Goal: Task Accomplishment & Management: Use online tool/utility

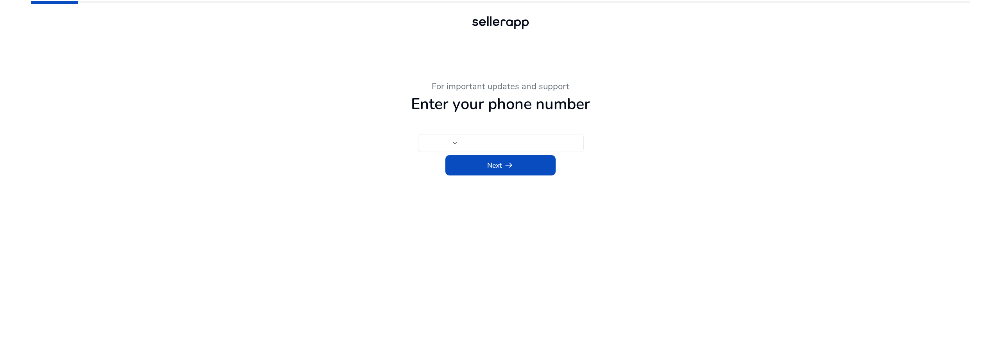
type input "***"
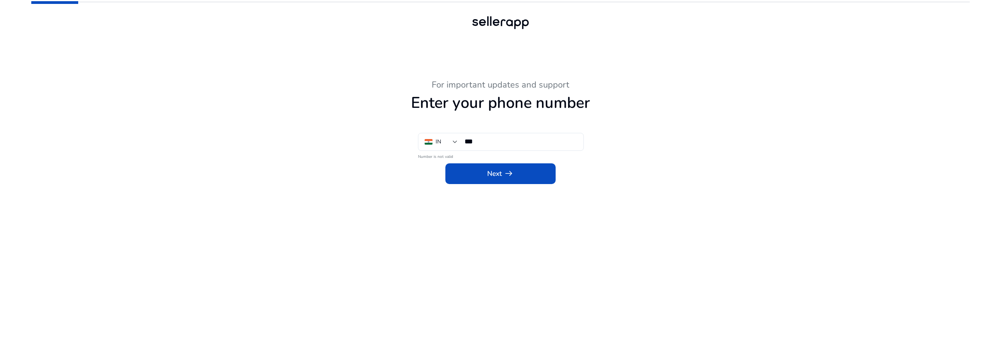
click at [345, 37] on div at bounding box center [501, 38] width 352 height 14
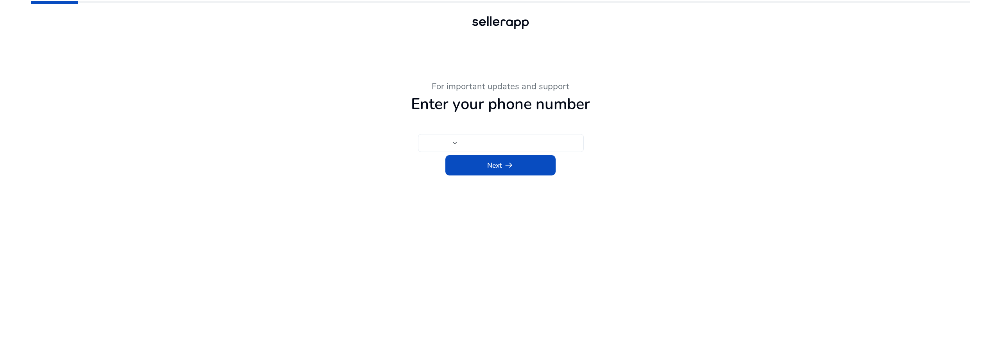
type input "***"
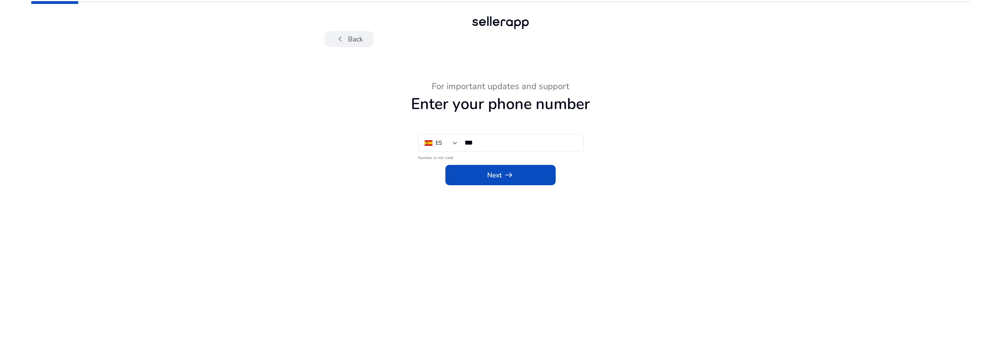
click at [360, 37] on div "chevron_left Back" at bounding box center [501, 39] width 352 height 16
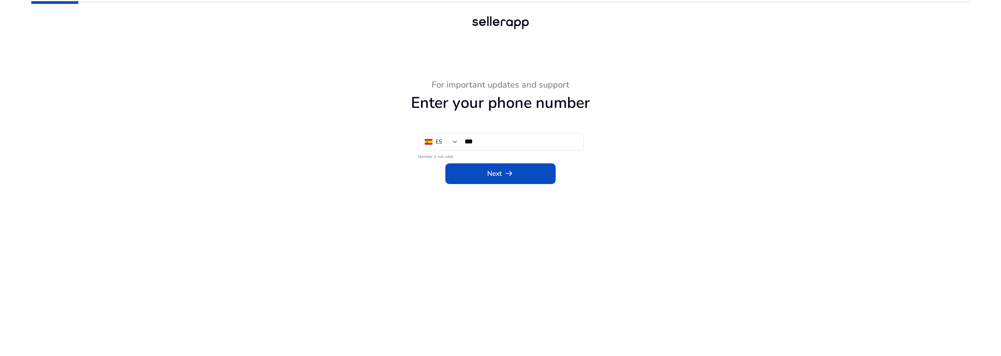
click at [347, 39] on div at bounding box center [501, 38] width 352 height 14
click at [321, 37] on div at bounding box center [500, 22] width 939 height 45
drag, startPoint x: 336, startPoint y: 33, endPoint x: 403, endPoint y: 68, distance: 75.4
click at [403, 68] on div "For important updates and support Enter your phone number ES *** Number is not …" at bounding box center [500, 178] width 939 height 356
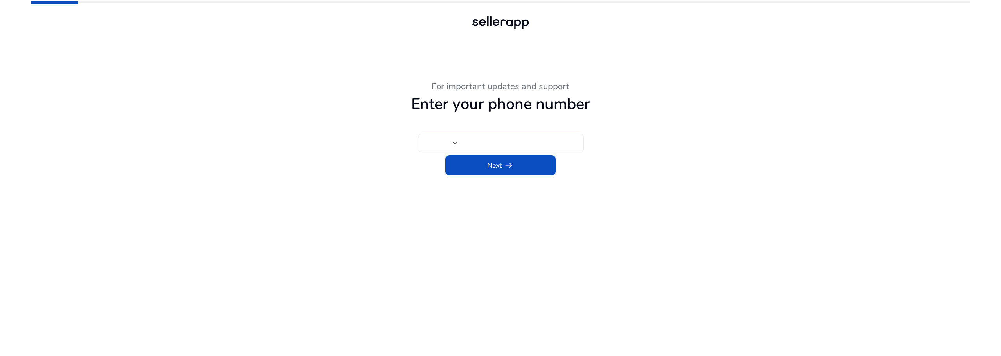
type input "***"
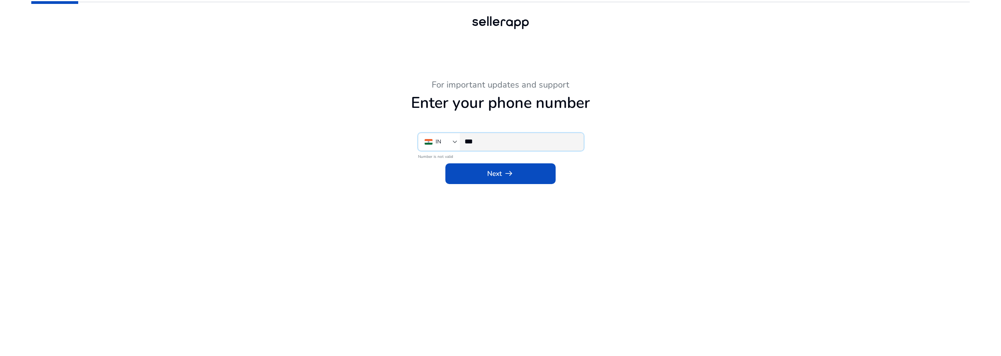
click at [483, 139] on input "***" at bounding box center [521, 141] width 113 height 9
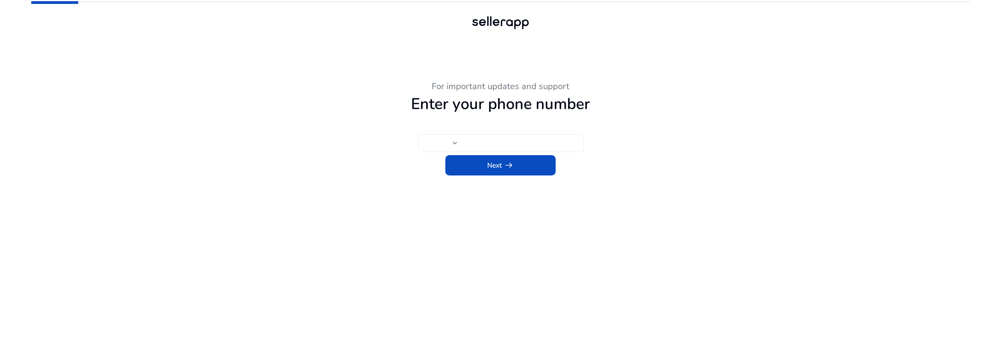
type input "***"
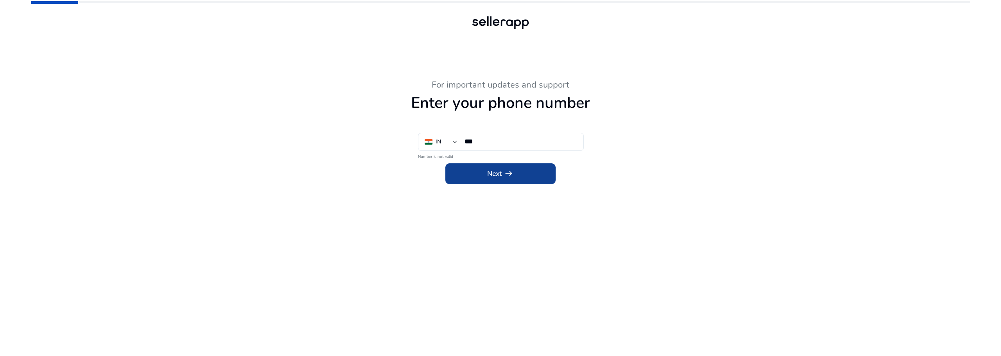
click at [501, 173] on span "Next arrow_right_alt" at bounding box center [500, 174] width 26 height 10
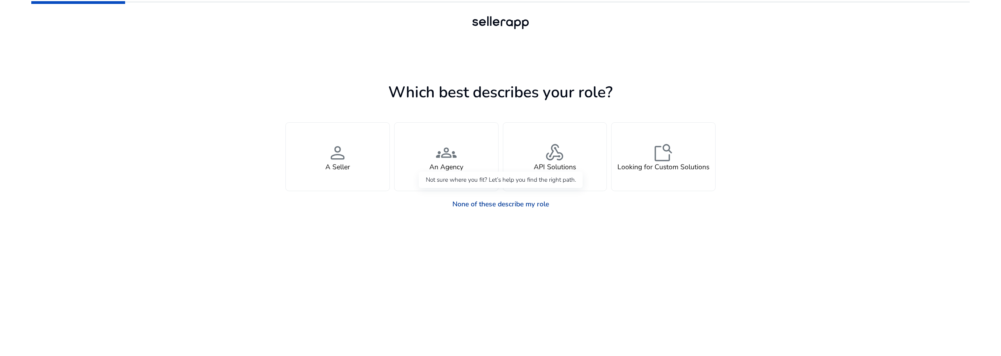
click at [495, 203] on link "None of these describe my role" at bounding box center [500, 204] width 110 height 17
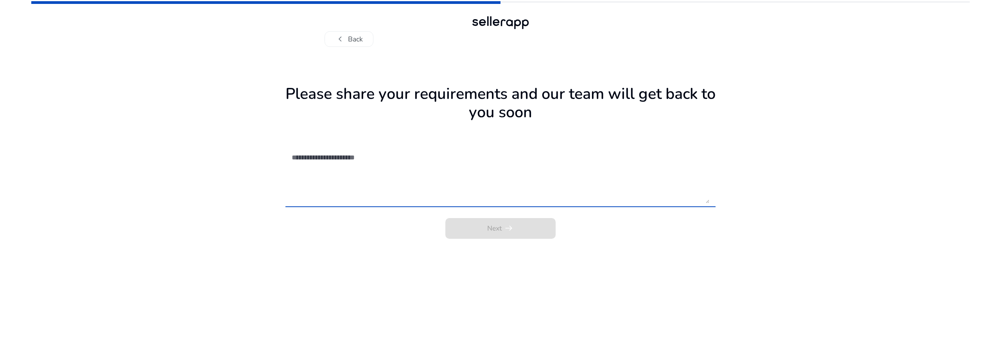
click at [363, 196] on textarea at bounding box center [501, 175] width 418 height 57
type textarea "***"
click at [492, 229] on span "Next arrow_right_alt" at bounding box center [500, 228] width 26 height 10
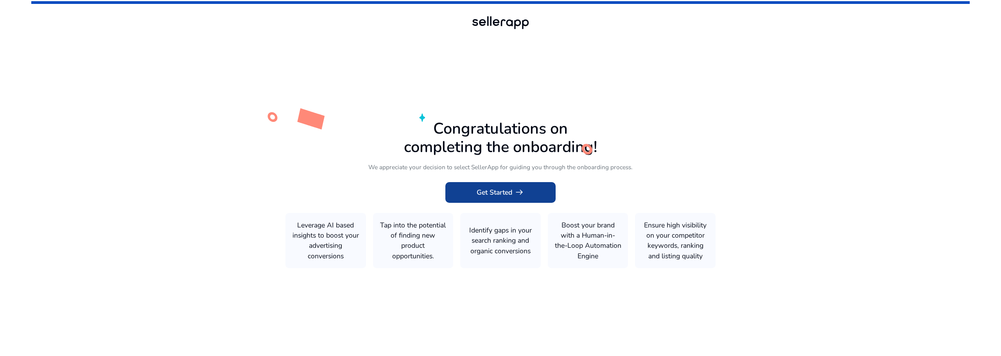
click at [536, 187] on span at bounding box center [500, 192] width 110 height 19
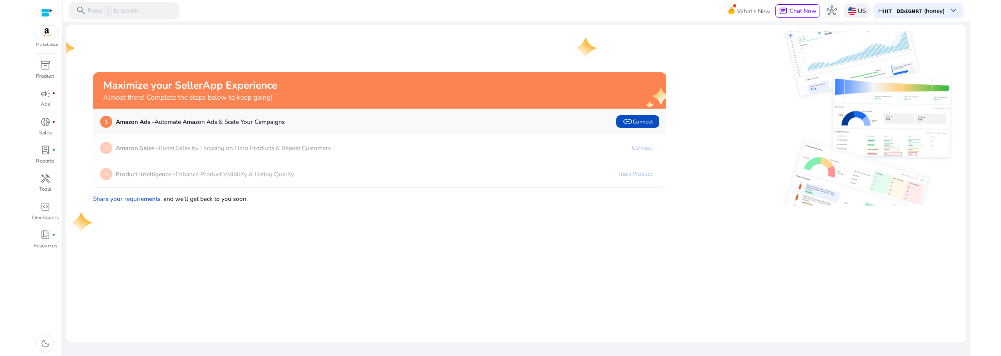
click at [849, 11] on img at bounding box center [852, 11] width 9 height 9
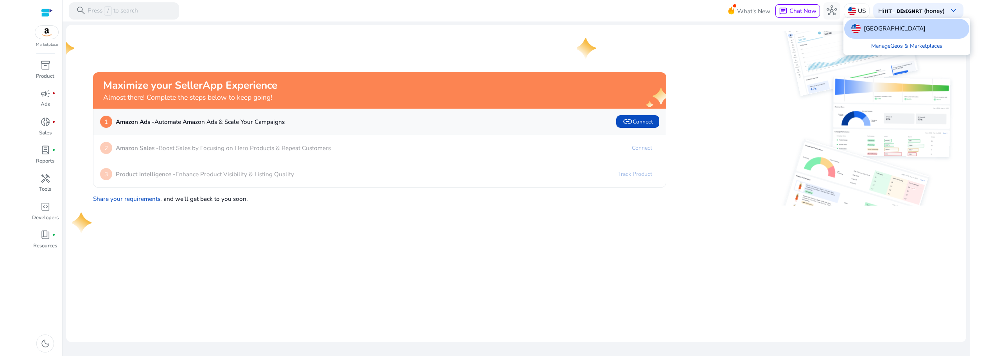
drag, startPoint x: 710, startPoint y: 54, endPoint x: 743, endPoint y: 45, distance: 34.5
click at [710, 54] on div at bounding box center [500, 178] width 1001 height 356
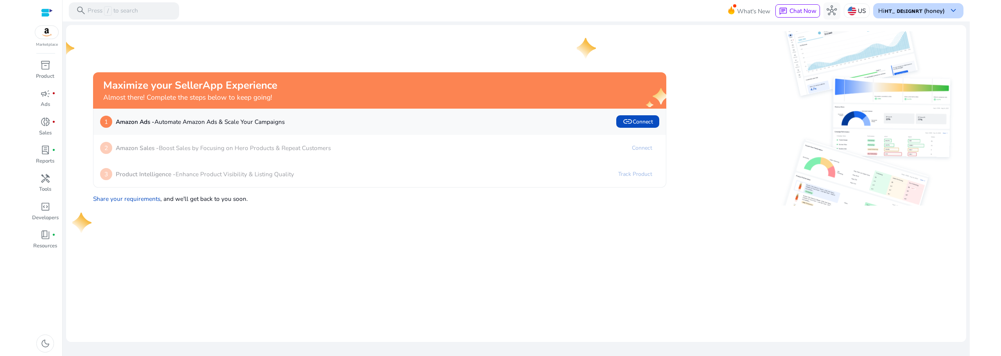
click at [924, 9] on b "ʜᴛ_ ᴅᴇsɪɢɴʀᴛ (honey)" at bounding box center [915, 11] width 60 height 8
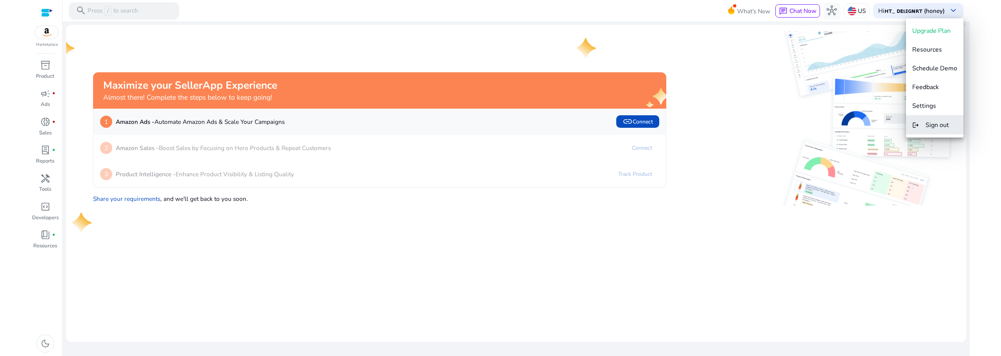
click at [924, 125] on button "logout Sign out" at bounding box center [934, 125] width 57 height 19
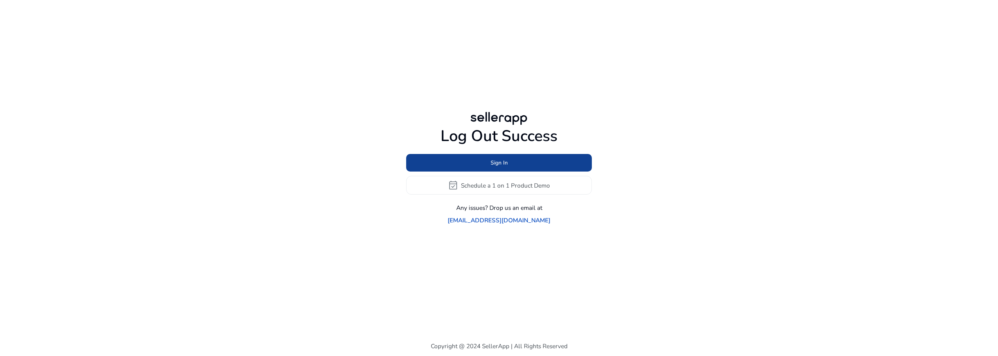
click at [494, 167] on span "Sign In" at bounding box center [499, 163] width 17 height 8
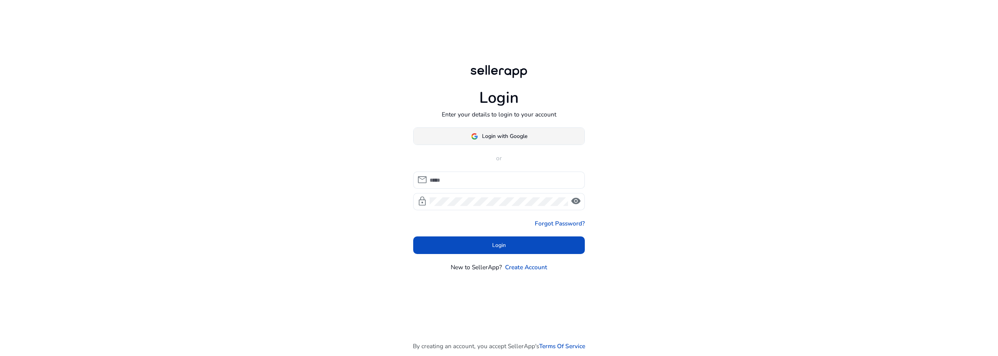
click at [481, 136] on span "Login with Google" at bounding box center [499, 136] width 56 height 8
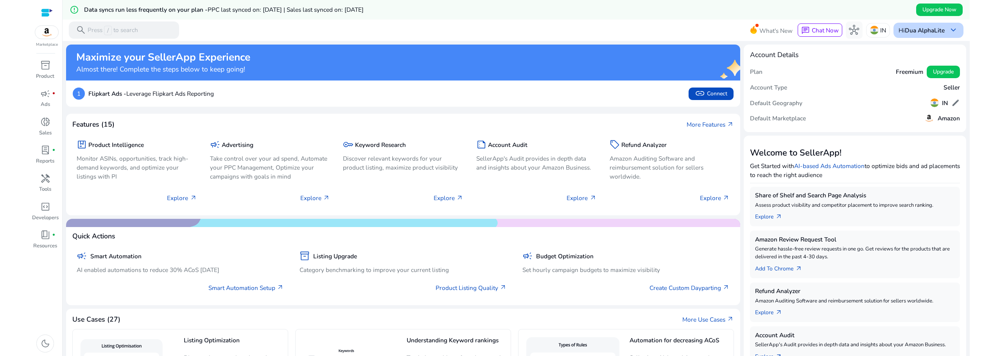
click at [934, 34] on b "Dua AlphaLite" at bounding box center [925, 30] width 40 height 8
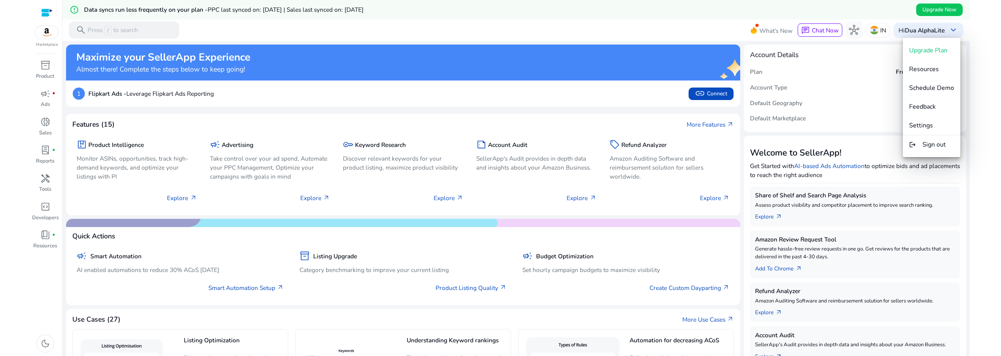
click at [382, 115] on div at bounding box center [500, 178] width 1001 height 356
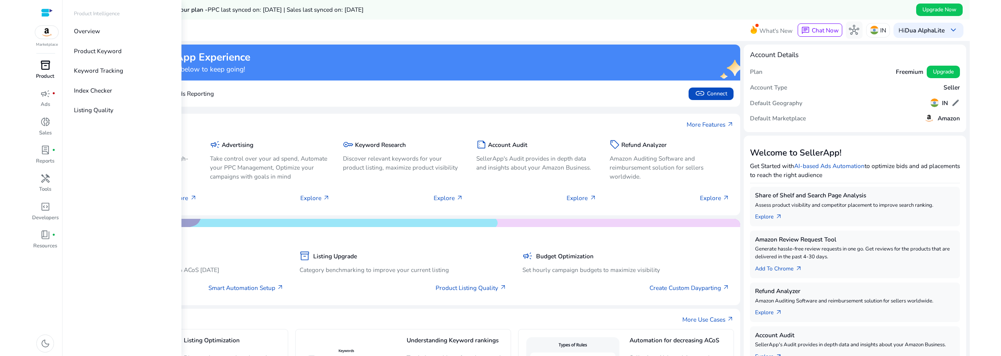
click at [41, 64] on span "inventory_2" at bounding box center [45, 65] width 10 height 10
click at [115, 53] on p "Product Keyword" at bounding box center [98, 51] width 48 height 9
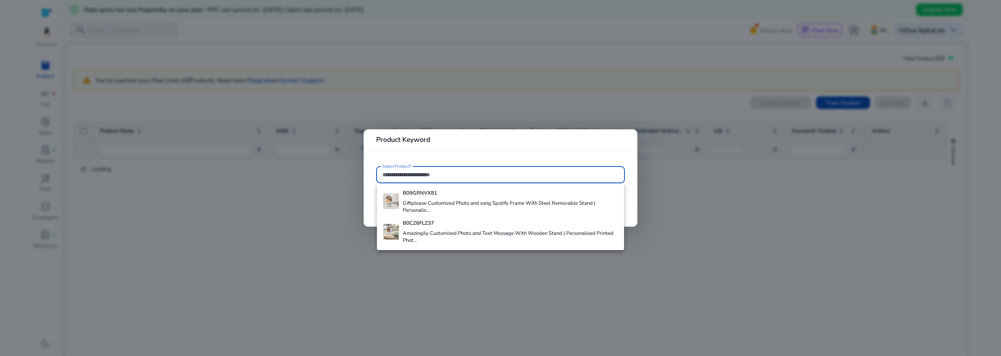
click at [230, 256] on div at bounding box center [500, 178] width 1001 height 356
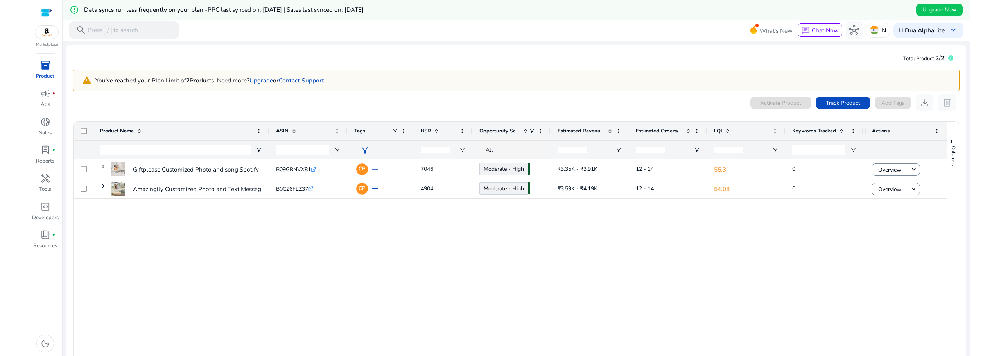
click at [296, 226] on div "Giftplease Customized Photo and song Spotify Frame With Steel... B09GRNVX81 .st…" at bounding box center [479, 275] width 772 height 230
click at [885, 186] on span "Product Keyword" at bounding box center [886, 185] width 48 height 8
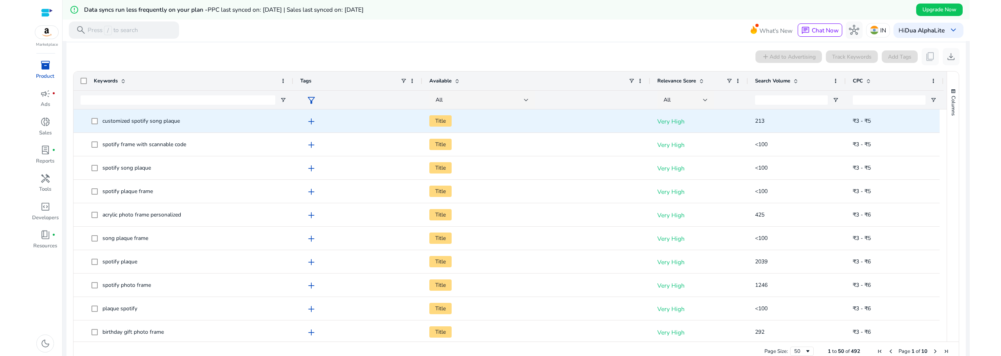
scroll to position [169, 0]
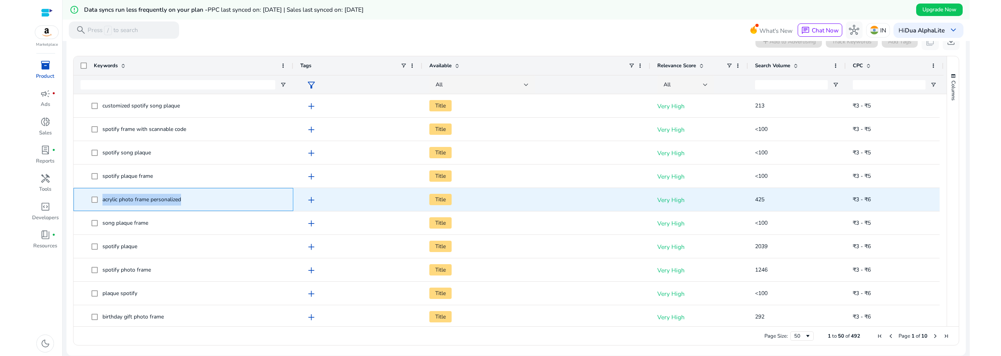
drag, startPoint x: 187, startPoint y: 198, endPoint x: 104, endPoint y: 201, distance: 83.0
click at [104, 201] on span "acrylic photo frame personalized" at bounding box center [189, 200] width 195 height 16
copy span "acrylic photo frame personalized"
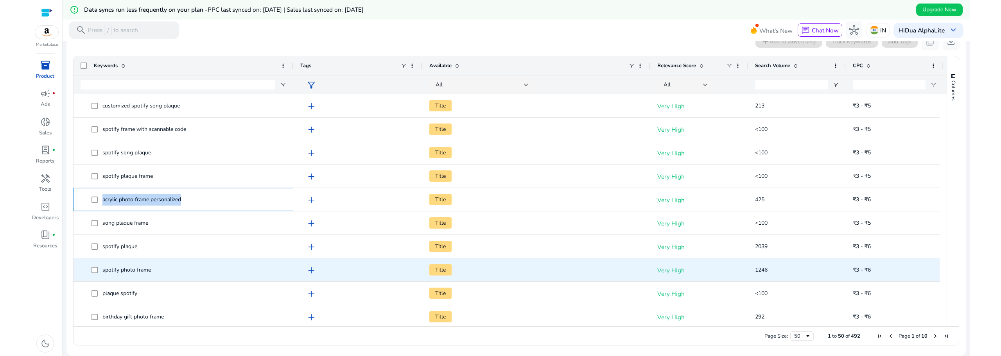
scroll to position [65, 0]
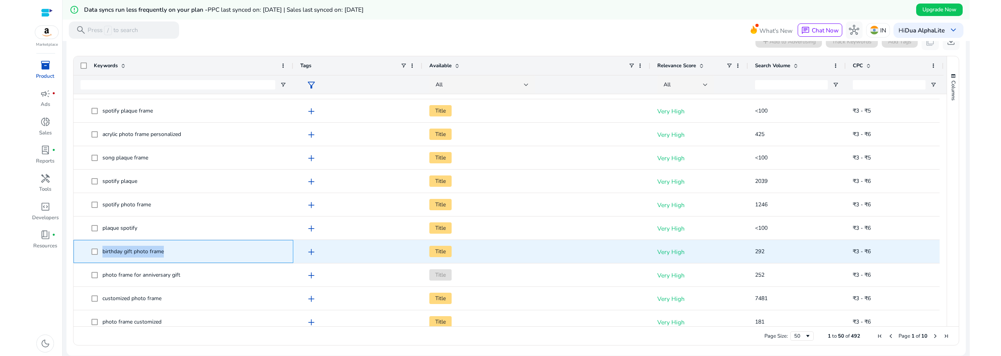
drag, startPoint x: 164, startPoint y: 253, endPoint x: 103, endPoint y: 253, distance: 61.0
click at [103, 253] on span "birthday gift photo frame" at bounding box center [189, 252] width 195 height 16
copy span "birthday gift photo frame"
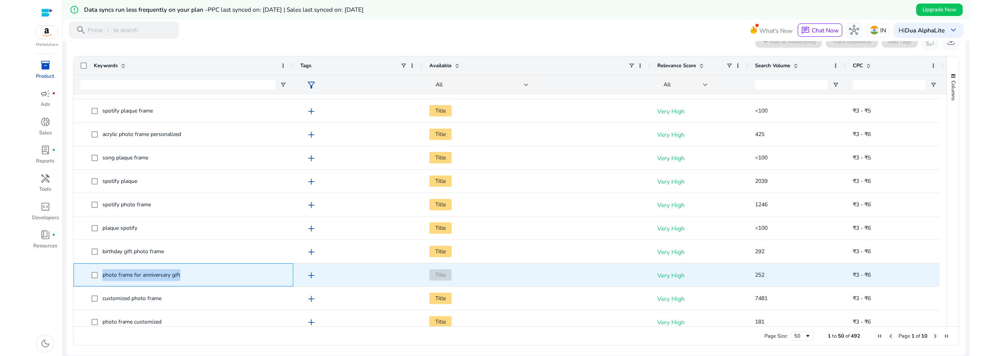
drag, startPoint x: 184, startPoint y: 276, endPoint x: 103, endPoint y: 276, distance: 80.6
click at [103, 276] on span "photo frame for anniversary gift" at bounding box center [189, 275] width 195 height 16
copy span "photo frame for anniversary gift"
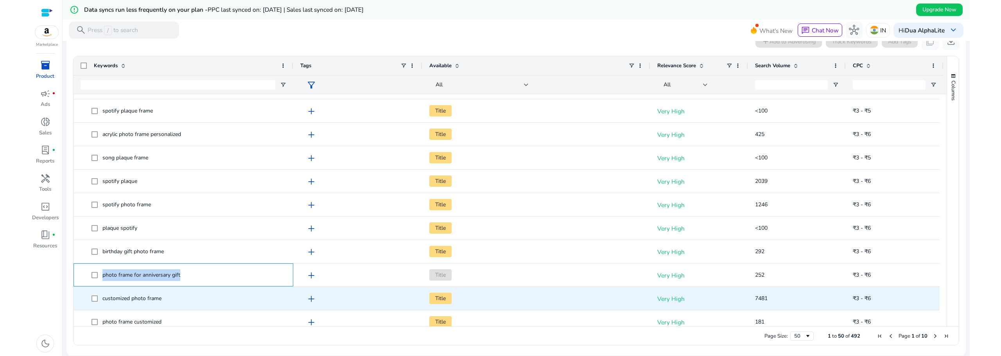
scroll to position [130, 0]
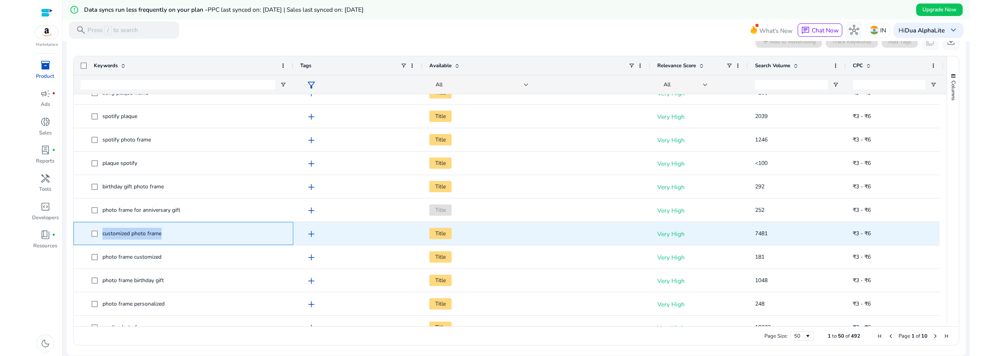
drag, startPoint x: 151, startPoint y: 233, endPoint x: 103, endPoint y: 235, distance: 48.2
click at [103, 235] on span "customized photo frame" at bounding box center [189, 234] width 195 height 16
copy span "customized photo frame"
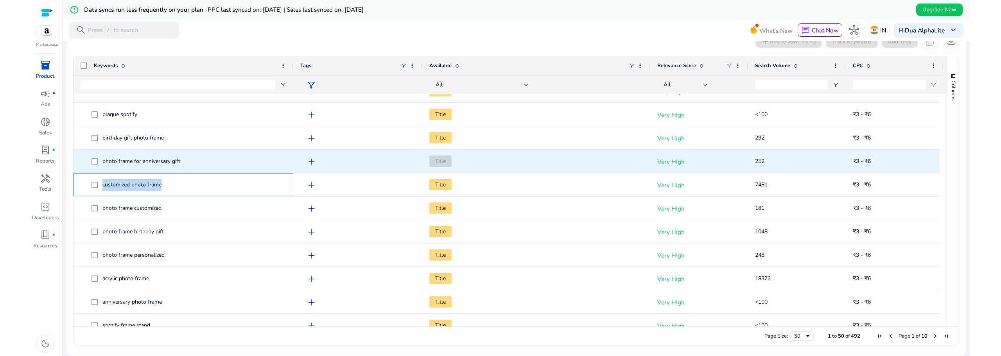
scroll to position [196, 0]
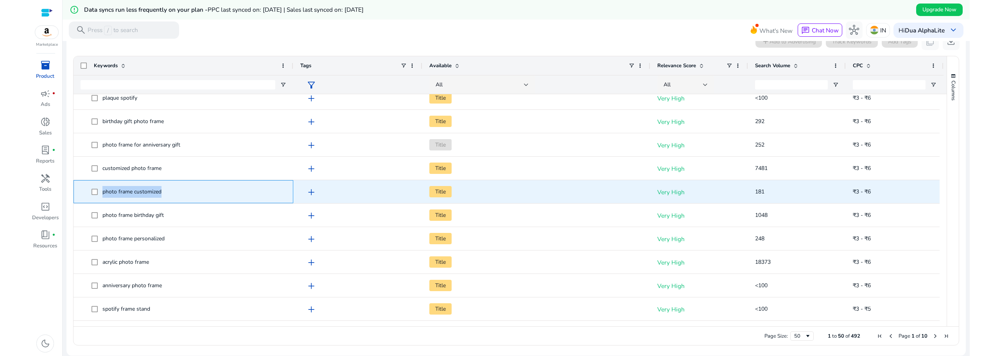
drag, startPoint x: 167, startPoint y: 195, endPoint x: 102, endPoint y: 194, distance: 65.3
click at [102, 194] on span "photo frame customized" at bounding box center [189, 192] width 195 height 16
copy span "photo frame customized"
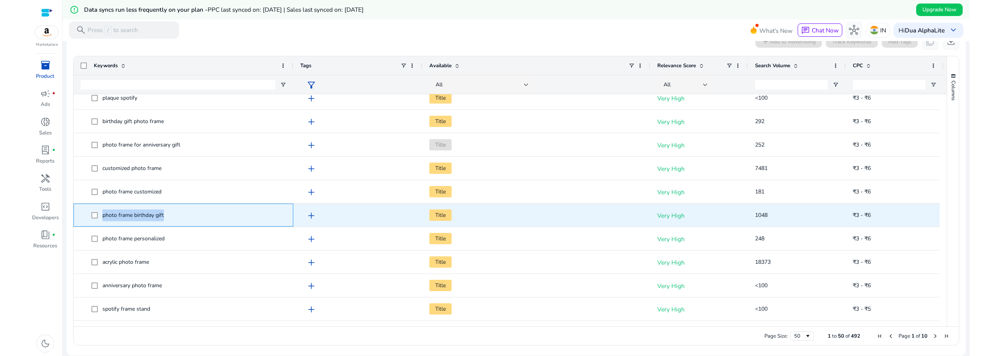
drag, startPoint x: 167, startPoint y: 217, endPoint x: 101, endPoint y: 219, distance: 65.7
click at [101, 219] on span "photo frame birthday gift" at bounding box center [189, 215] width 195 height 16
copy span "photo frame birthday gift"
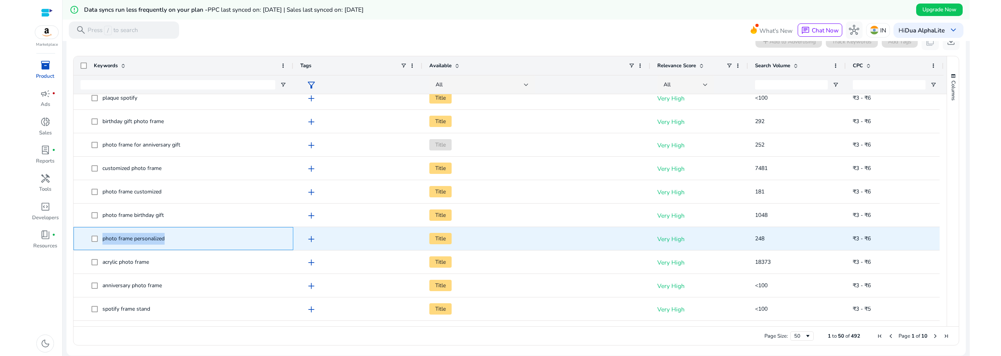
drag, startPoint x: 170, startPoint y: 237, endPoint x: 102, endPoint y: 242, distance: 68.2
click at [102, 242] on span "photo frame personalized" at bounding box center [189, 239] width 195 height 16
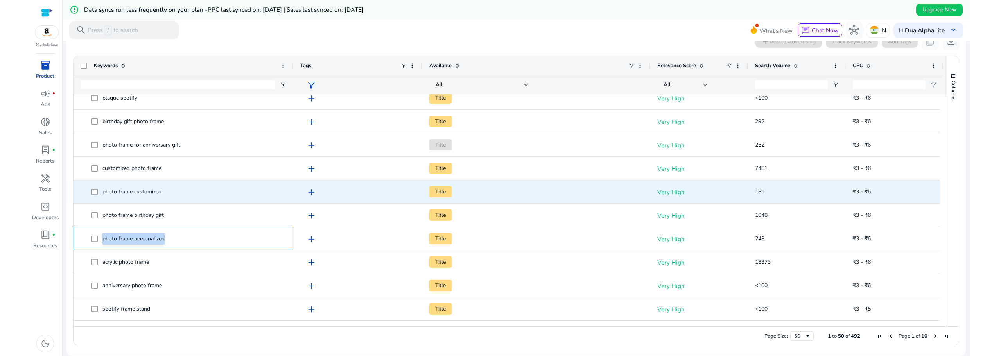
copy span "photo frame personalized"
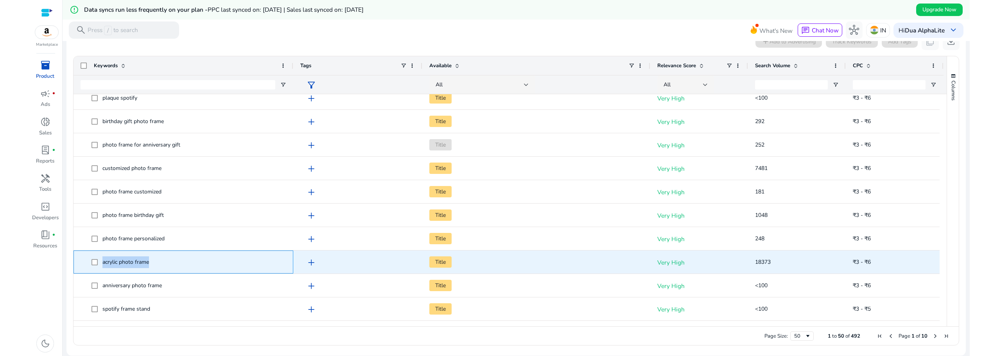
drag, startPoint x: 149, startPoint y: 264, endPoint x: 102, endPoint y: 264, distance: 46.9
click at [102, 264] on span "acrylic photo frame" at bounding box center [125, 262] width 47 height 7
copy span "acrylic photo frame"
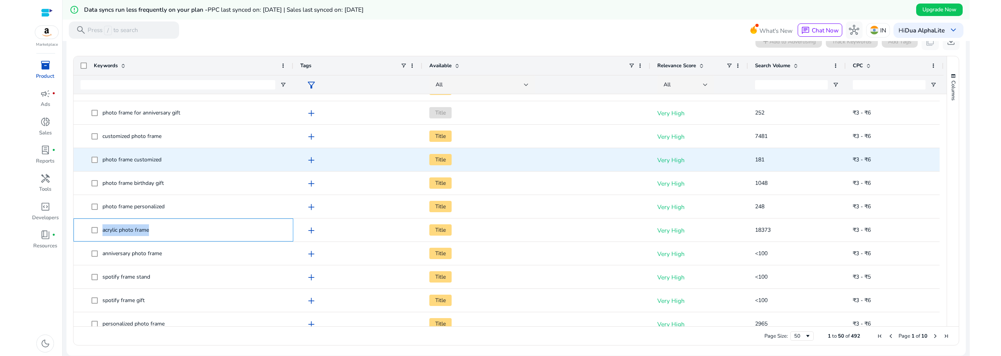
scroll to position [261, 0]
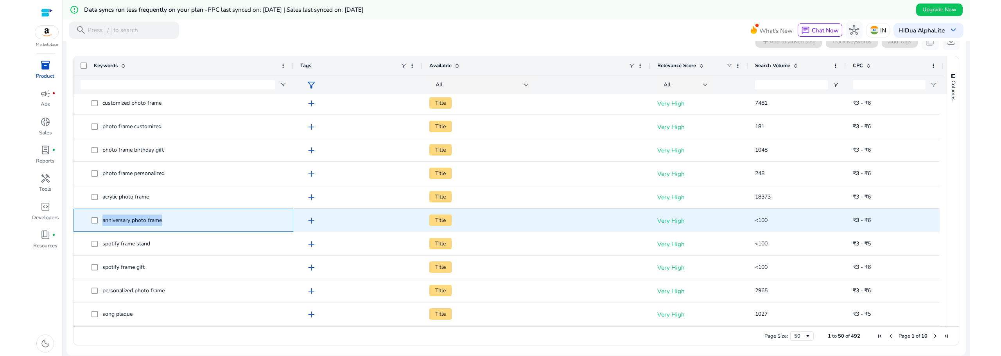
drag, startPoint x: 154, startPoint y: 220, endPoint x: 103, endPoint y: 222, distance: 50.9
click at [103, 222] on span "anniversary photo frame" at bounding box center [189, 220] width 195 height 16
copy span "anniversary photo frame"
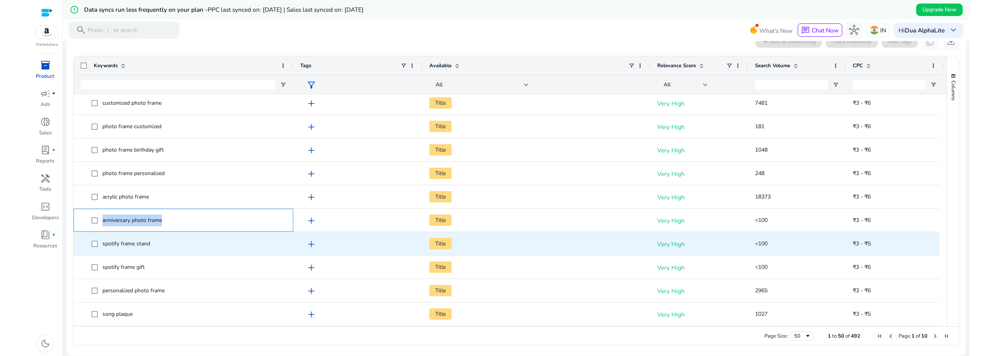
scroll to position [326, 0]
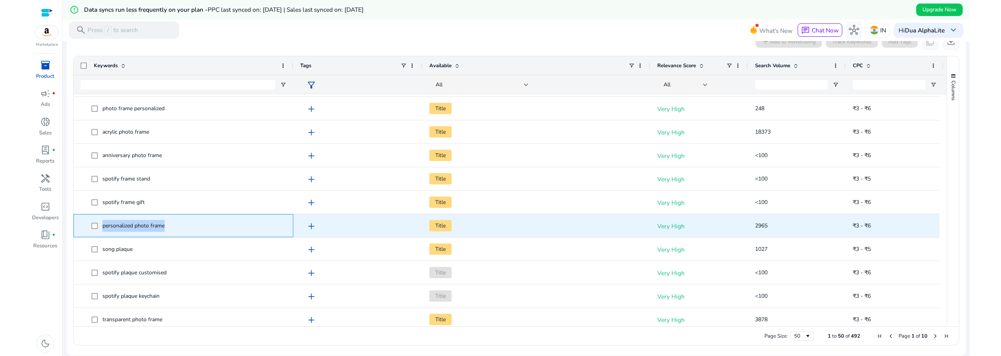
drag, startPoint x: 167, startPoint y: 226, endPoint x: 98, endPoint y: 230, distance: 69.7
click at [98, 230] on span "personalized photo frame" at bounding box center [189, 226] width 195 height 16
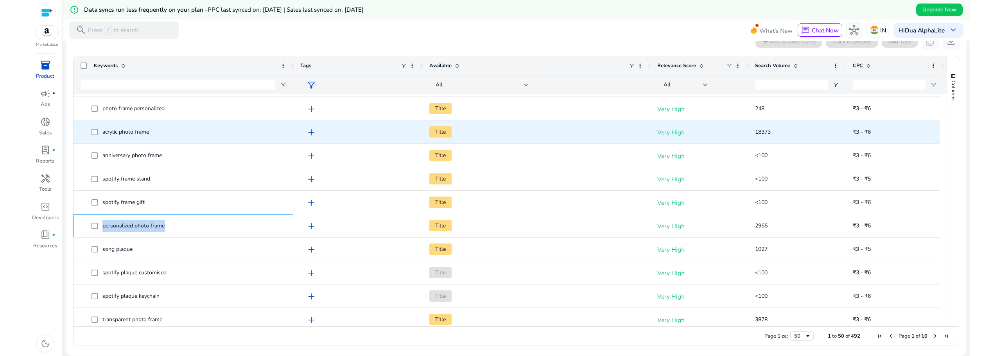
copy span "personalized photo frame"
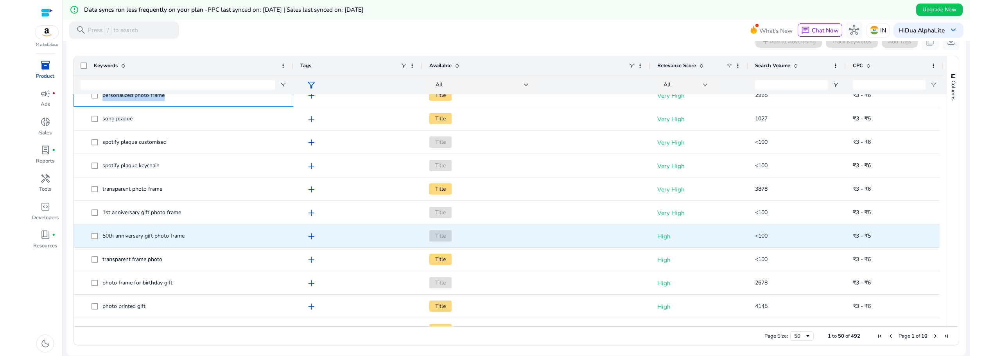
scroll to position [521, 0]
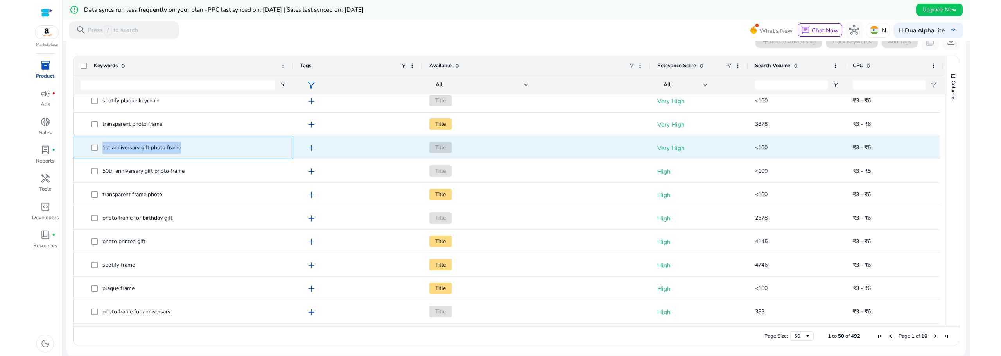
drag, startPoint x: 181, startPoint y: 149, endPoint x: 102, endPoint y: 149, distance: 79.0
click at [102, 149] on span "1st anniversary gift photo frame" at bounding box center [189, 148] width 195 height 16
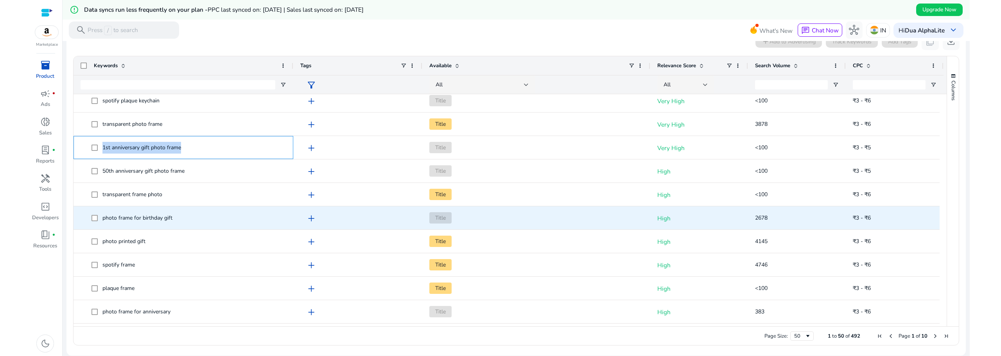
scroll to position [587, 0]
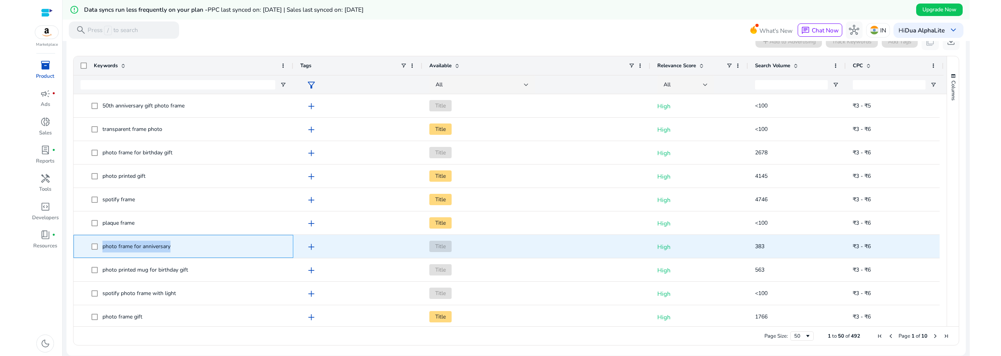
drag, startPoint x: 172, startPoint y: 247, endPoint x: 101, endPoint y: 245, distance: 71.2
click at [101, 245] on span "photo frame for anniversary" at bounding box center [189, 247] width 195 height 16
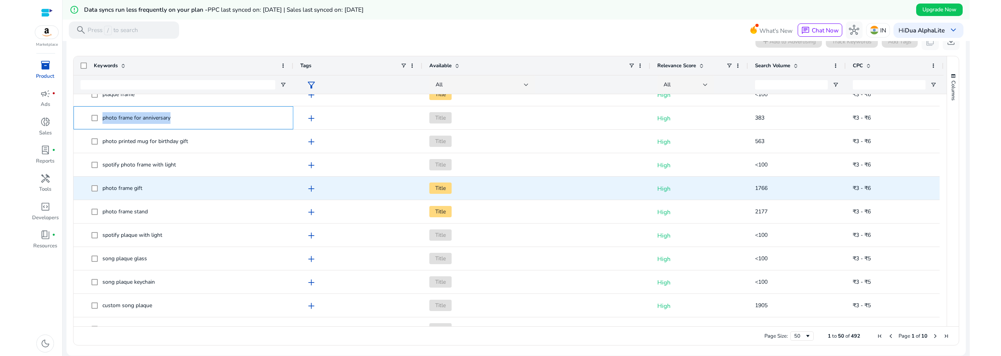
scroll to position [717, 0]
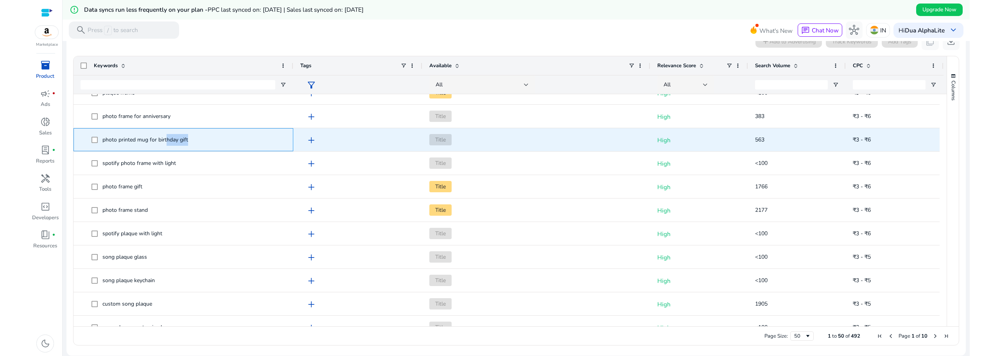
drag, startPoint x: 194, startPoint y: 140, endPoint x: 167, endPoint y: 139, distance: 27.0
click at [167, 139] on span "photo printed mug for birthday gift" at bounding box center [189, 140] width 195 height 16
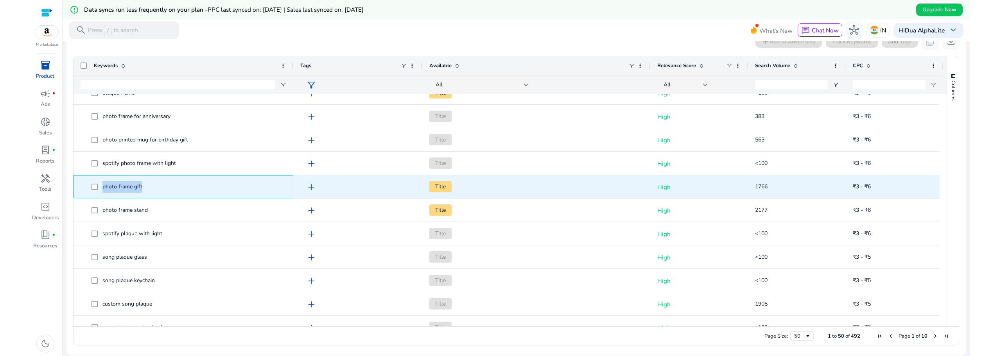
click at [92, 184] on span "photo frame gift" at bounding box center [189, 187] width 195 height 16
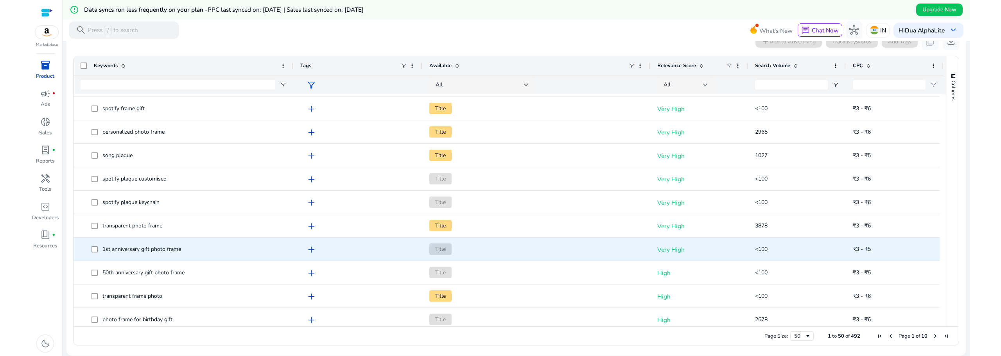
scroll to position [0, 0]
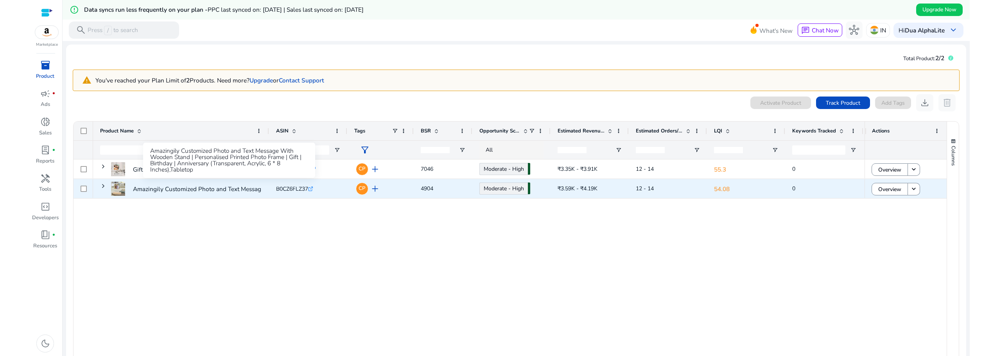
click at [241, 193] on p "Amazingily Customized Photo and Text Message With Wooden Stand..." at bounding box center [230, 189] width 194 height 16
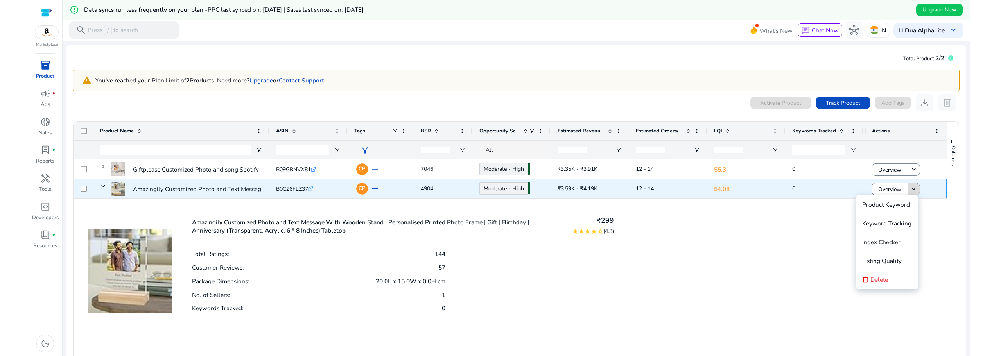
click at [910, 192] on mat-icon "keyboard_arrow_down" at bounding box center [914, 189] width 8 height 8
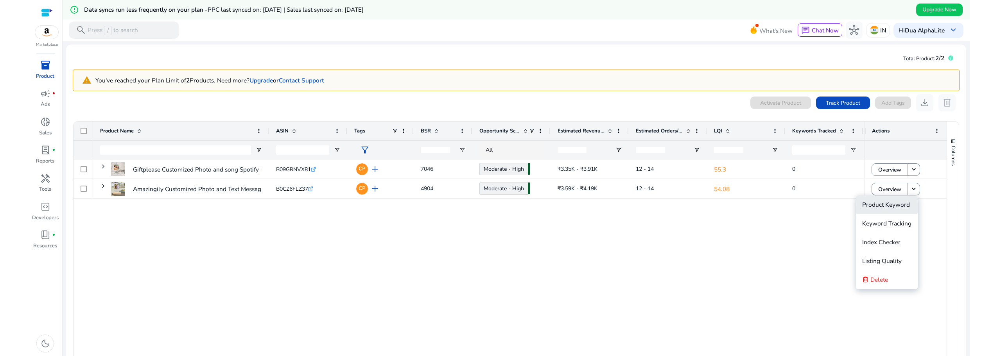
click at [897, 205] on span "Product Keyword" at bounding box center [886, 205] width 48 height 8
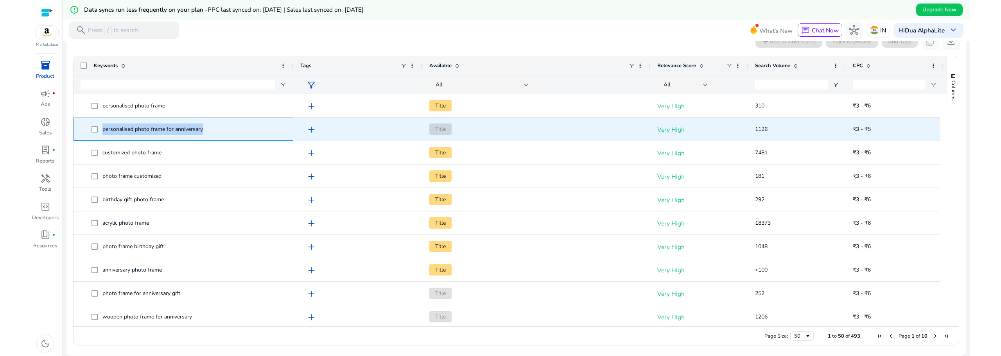
drag, startPoint x: 210, startPoint y: 131, endPoint x: 102, endPoint y: 130, distance: 108.7
click at [102, 130] on span "personalised photo frame for anniversary" at bounding box center [189, 129] width 195 height 16
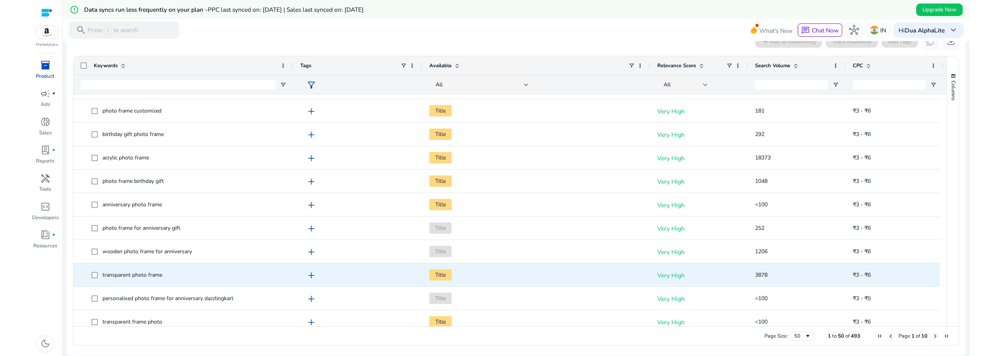
scroll to position [130, 0]
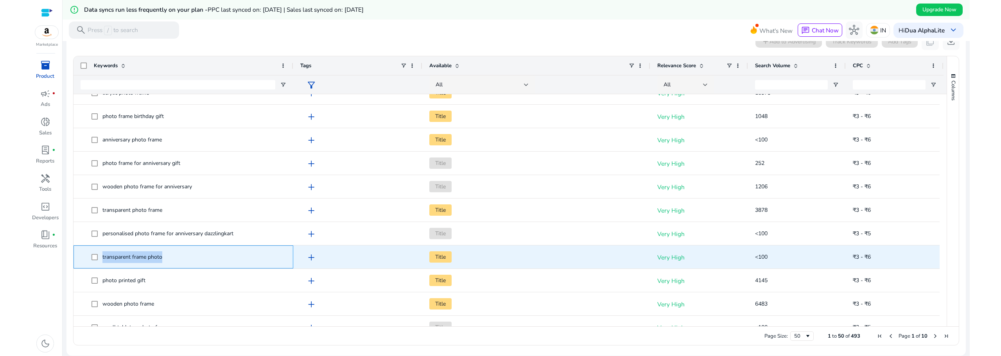
drag, startPoint x: 163, startPoint y: 257, endPoint x: 101, endPoint y: 264, distance: 62.1
click at [101, 264] on span "transparent frame photo" at bounding box center [189, 257] width 195 height 16
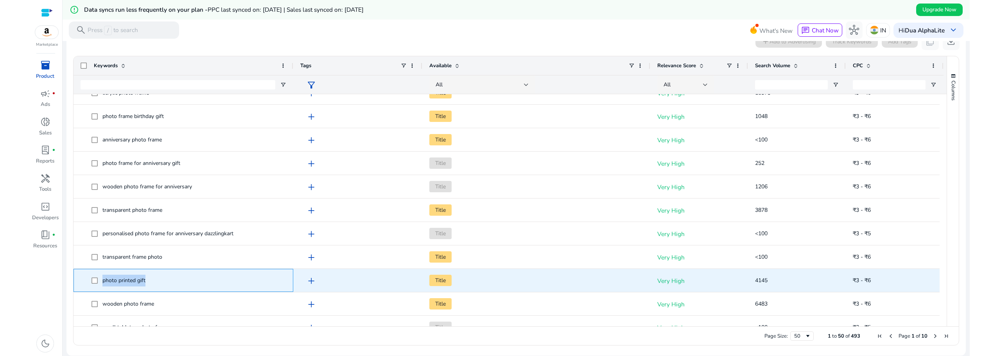
drag, startPoint x: 147, startPoint y: 281, endPoint x: 103, endPoint y: 279, distance: 44.6
click at [103, 279] on span "photo printed gift" at bounding box center [189, 281] width 195 height 16
copy span "photo printed gift"
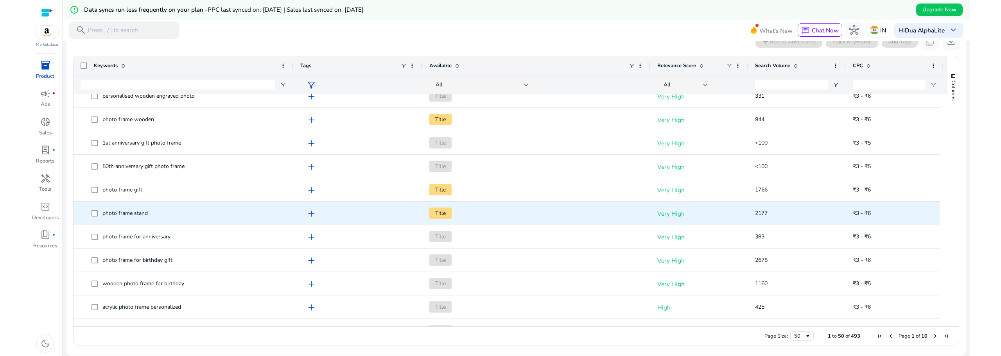
scroll to position [391, 0]
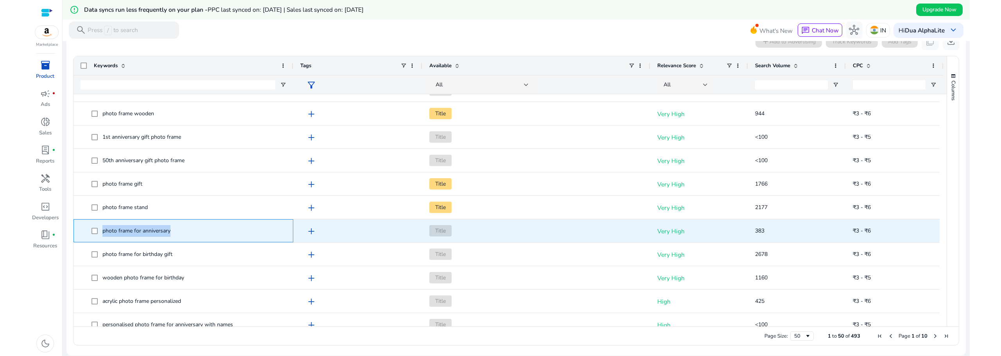
drag, startPoint x: 173, startPoint y: 232, endPoint x: 101, endPoint y: 235, distance: 72.0
click at [101, 235] on span "photo frame for anniversary" at bounding box center [189, 231] width 195 height 16
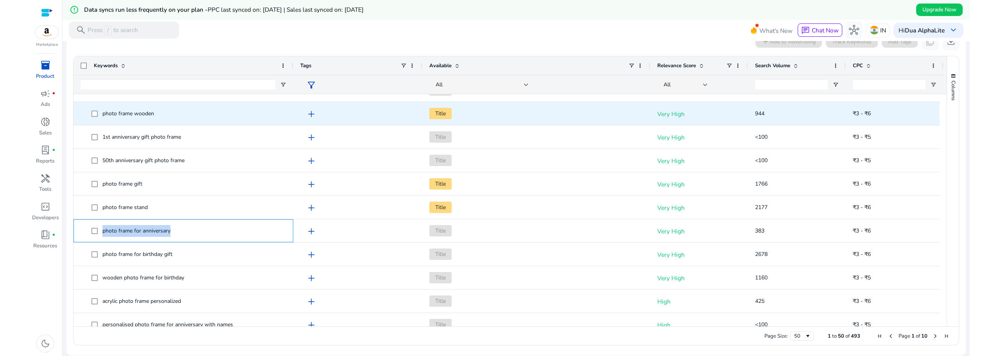
copy span "photo frame for anniversary"
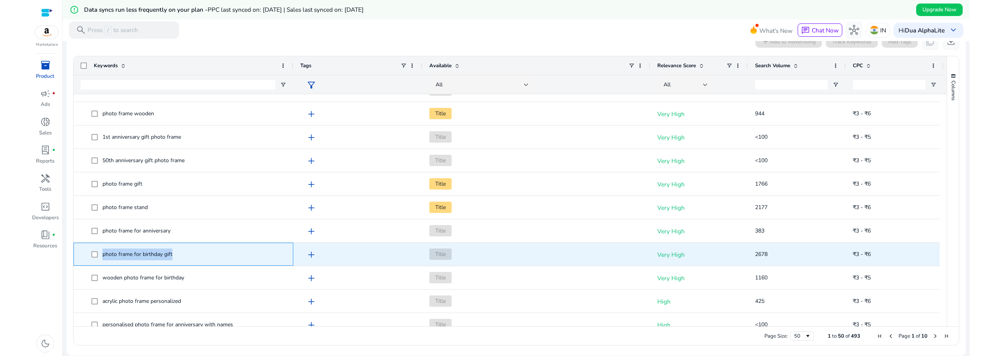
drag, startPoint x: 175, startPoint y: 253, endPoint x: 99, endPoint y: 255, distance: 76.3
click at [99, 255] on span "photo frame for birthday gift" at bounding box center [189, 254] width 195 height 16
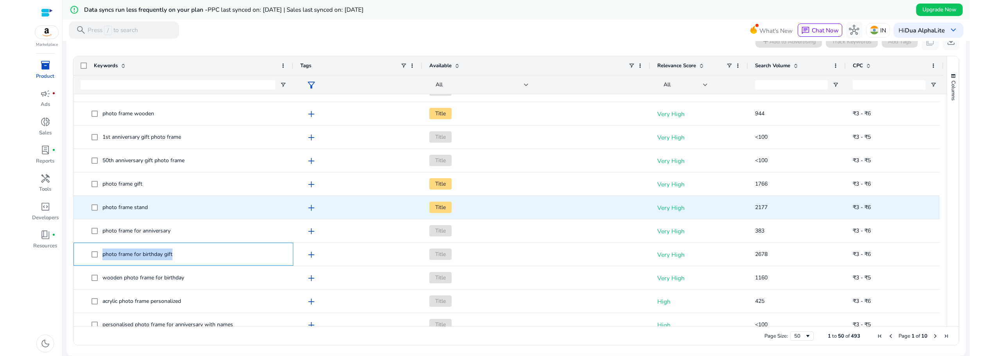
copy span "photo frame for birthday gift"
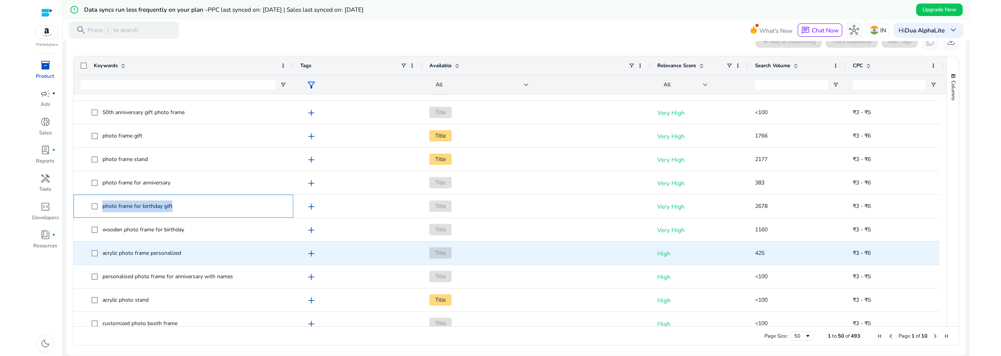
scroll to position [456, 0]
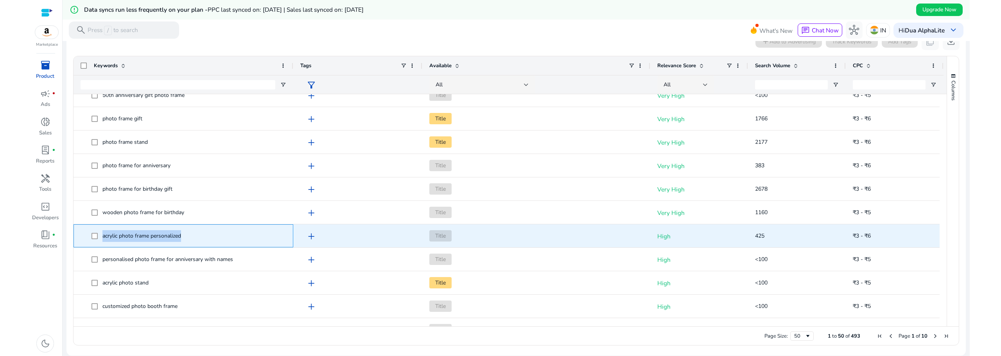
drag, startPoint x: 164, startPoint y: 237, endPoint x: 102, endPoint y: 239, distance: 62.6
click at [102, 239] on span "acrylic photo frame personalized" at bounding box center [189, 236] width 195 height 16
copy span "acrylic photo frame personalized"
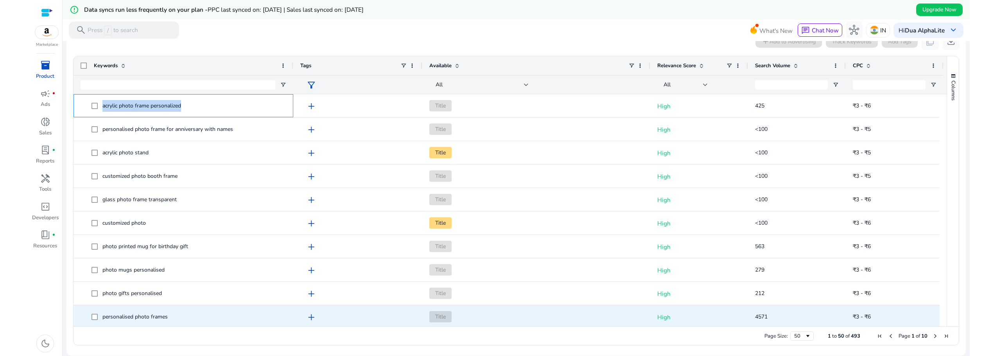
scroll to position [652, 0]
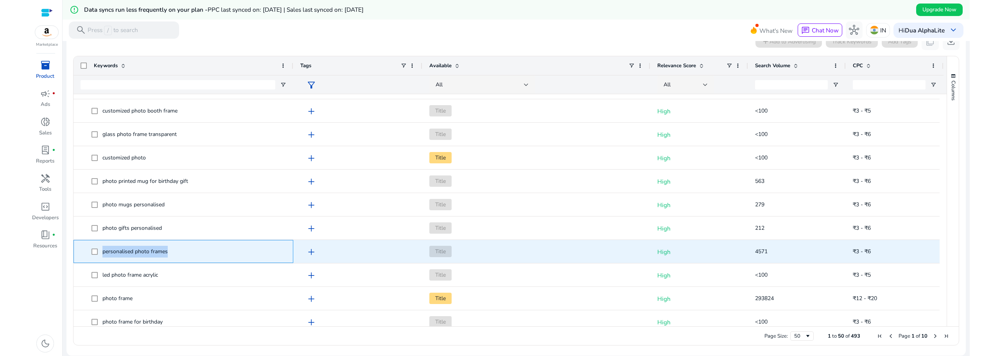
drag, startPoint x: 172, startPoint y: 253, endPoint x: 99, endPoint y: 252, distance: 73.1
click at [99, 252] on span "personalised photo frames" at bounding box center [189, 252] width 195 height 16
copy span "personalised photo frames"
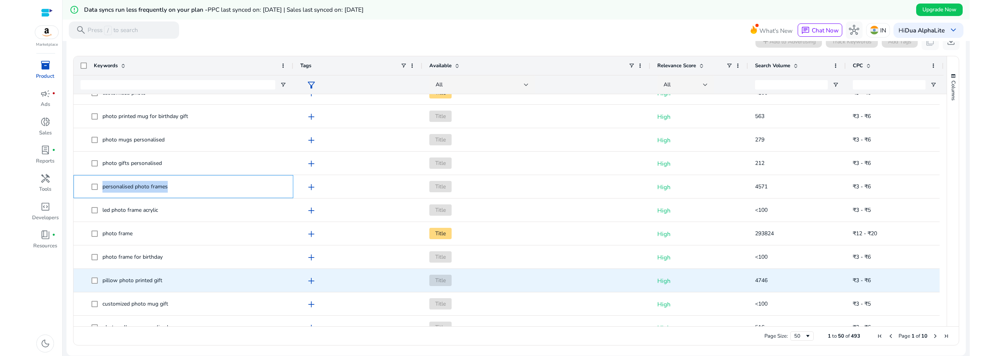
scroll to position [0, 0]
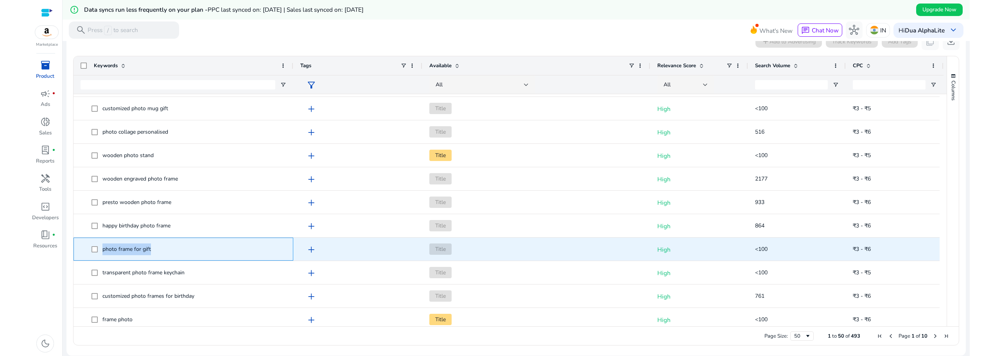
drag, startPoint x: 153, startPoint y: 250, endPoint x: 99, endPoint y: 246, distance: 54.1
click at [99, 246] on span "photo frame for gift" at bounding box center [189, 249] width 195 height 16
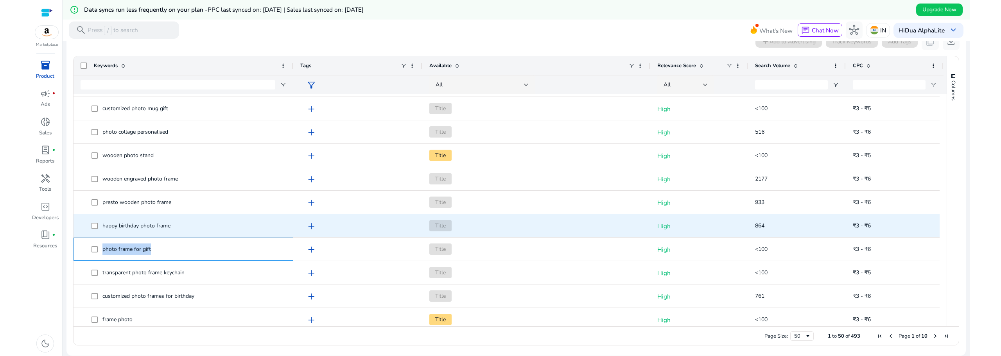
copy span "photo frame for gift"
